Goal: Find specific page/section: Find specific page/section

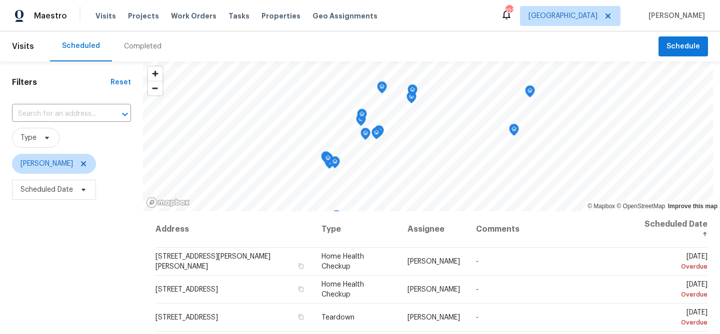
scroll to position [131, 0]
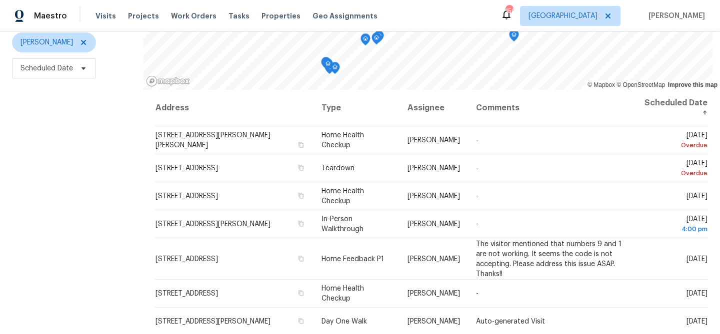
scroll to position [144, 0]
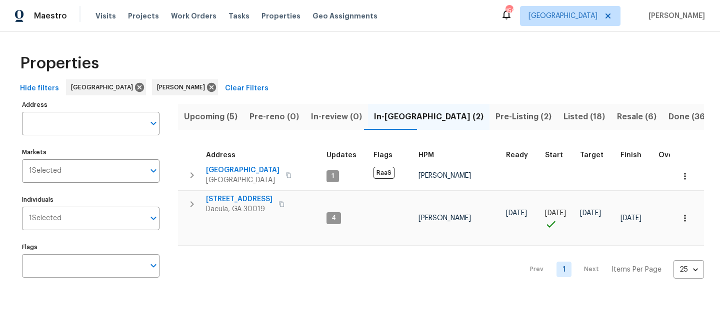
click at [563, 116] on span "Listed (18)" at bounding box center [583, 117] width 41 height 14
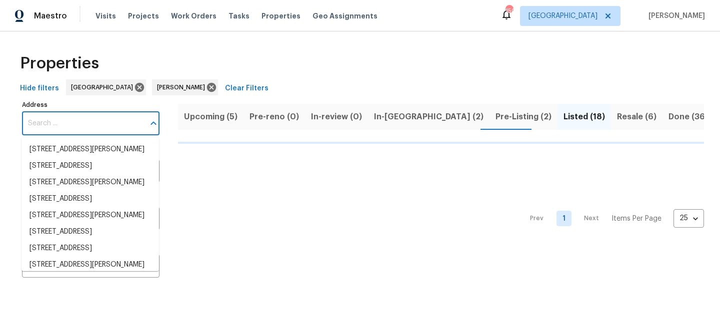
click at [72, 125] on input "Address" at bounding box center [83, 123] width 122 height 23
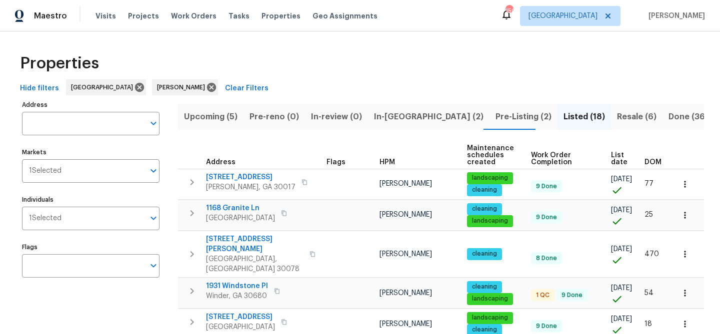
click at [72, 125] on input "Address" at bounding box center [83, 123] width 122 height 23
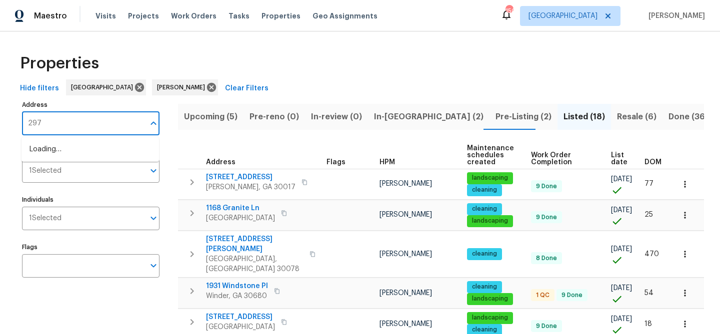
type input "2976"
click at [77, 151] on li "2976 Rambler Dr Loganville GA 30052" at bounding box center [89, 149] width 137 height 16
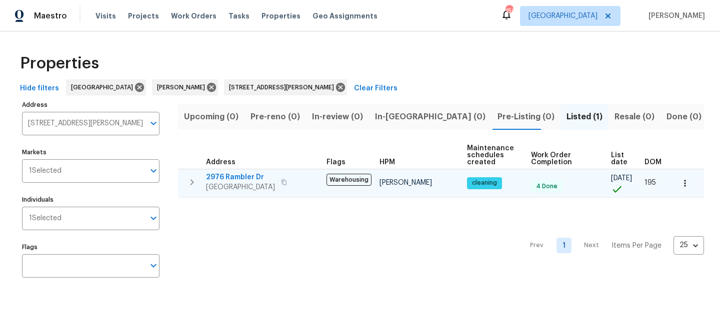
click at [220, 177] on span "2976 Rambler Dr" at bounding box center [240, 177] width 69 height 10
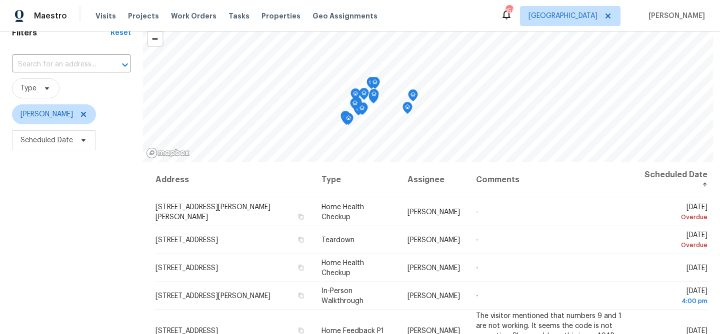
scroll to position [144, 0]
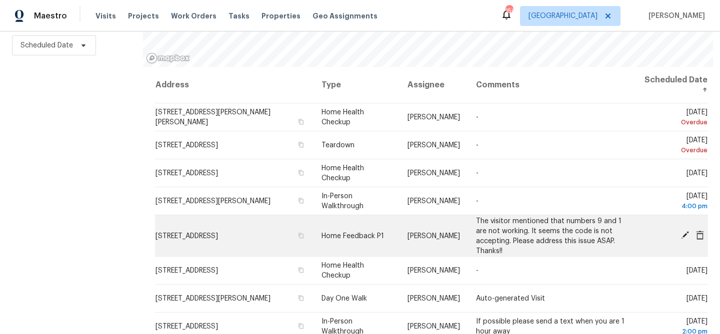
click at [476, 228] on span "The visitor mentioned that numbers 9 and 1 are not working. It seems the code i…" at bounding box center [548, 235] width 145 height 37
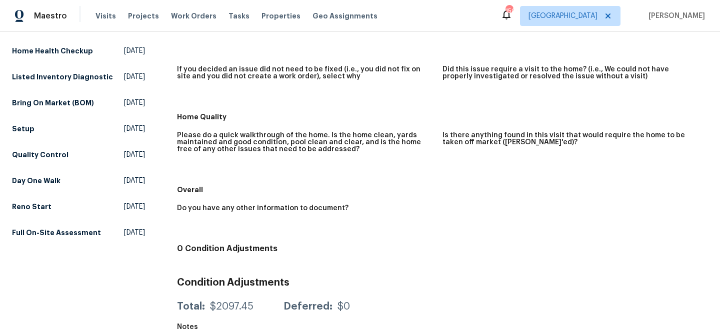
scroll to position [182, 0]
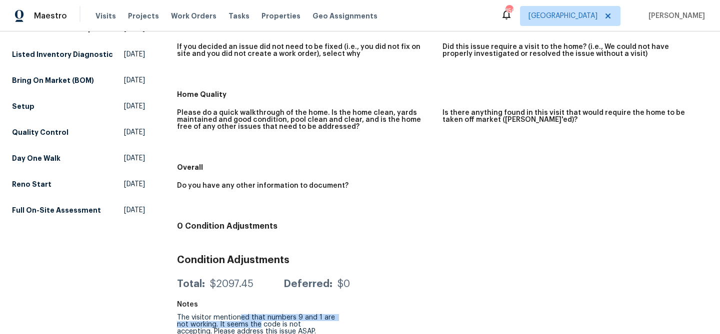
drag, startPoint x: 178, startPoint y: 312, endPoint x: 260, endPoint y: 317, distance: 82.1
click at [260, 317] on div "The visitor mentioned that numbers 9 and 1 are not working. It seems the code i…" at bounding box center [256, 328] width 159 height 28
click at [181, 314] on div "The visitor mentioned that numbers 9 and 1 are not working. It seems the code i…" at bounding box center [256, 328] width 159 height 28
drag, startPoint x: 177, startPoint y: 308, endPoint x: 308, endPoint y: 326, distance: 132.7
click at [308, 326] on div "The visitor mentioned that numbers 9 and 1 are not working. It seems the code i…" at bounding box center [256, 328] width 159 height 28
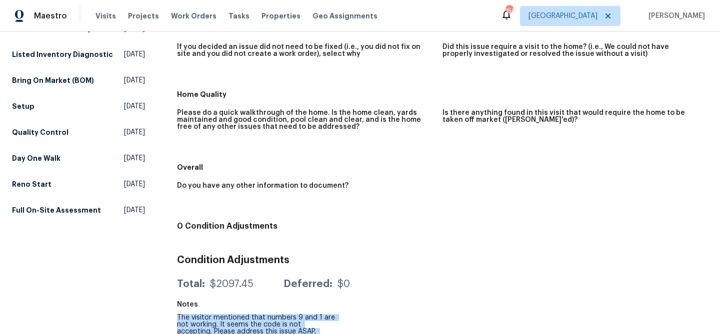
copy div "The visitor mentioned that numbers 9 and 1 are not working. It seems the code i…"
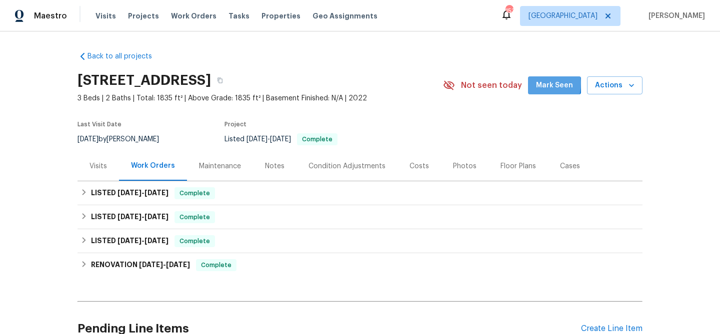
click at [539, 83] on button "Mark Seen" at bounding box center [554, 85] width 53 height 18
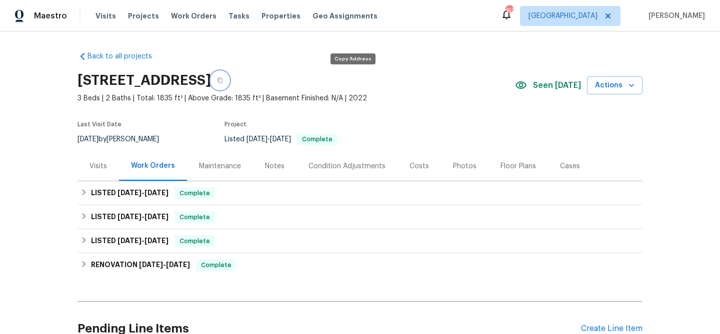
click at [223, 78] on icon "button" at bounding box center [220, 80] width 6 height 6
